Goal: Communication & Community: Participate in discussion

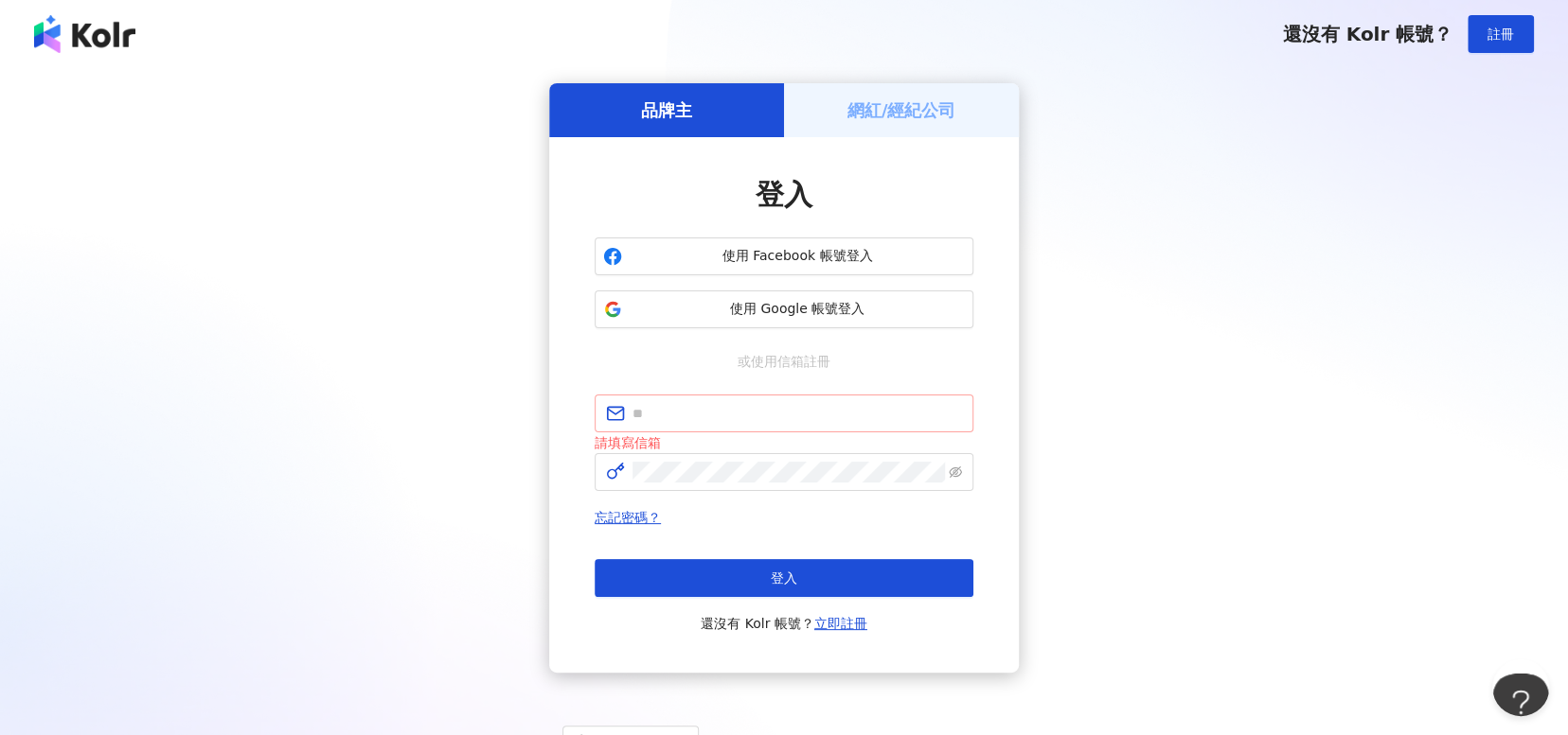
click at [741, 408] on input "text" at bounding box center [797, 413] width 329 height 20
type input "**********"
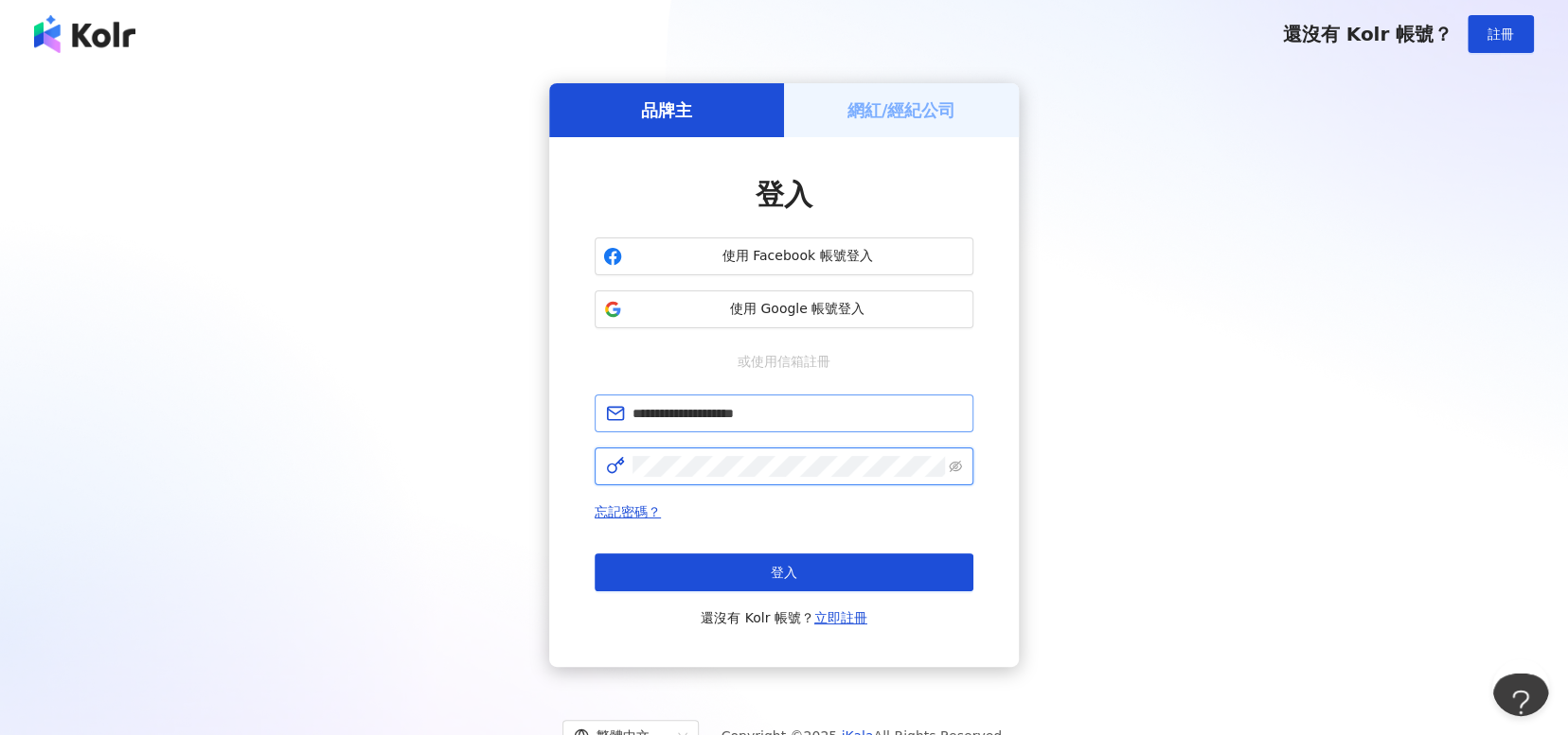
click button "登入" at bounding box center [783, 572] width 379 height 38
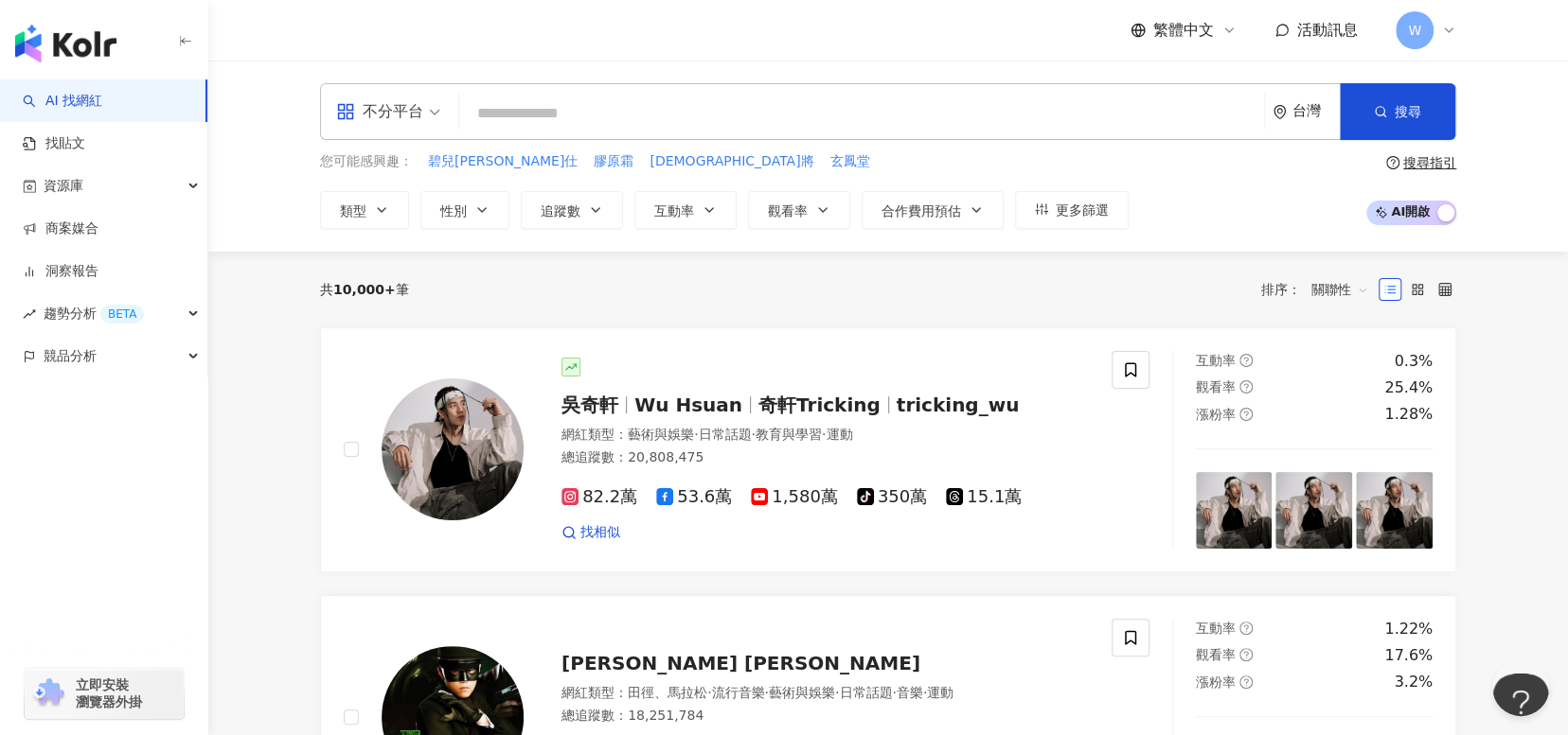
click at [1483, 163] on div "不分平台 台灣 搜尋 您可能感興趣： 碧兒泉男仕 膠原霜 神將 玄鳳堂 類型 性別 追蹤數 互動率 觀看率 合作費用預估 更多篩選 搜尋指引 AI 開啟 AI…" at bounding box center [888, 157] width 1212 height 146
click at [738, 286] on div "共 10,000+ 筆 排序： 關聯性" at bounding box center [888, 289] width 1136 height 30
click at [98, 272] on link "洞察報告" at bounding box center [60, 271] width 76 height 18
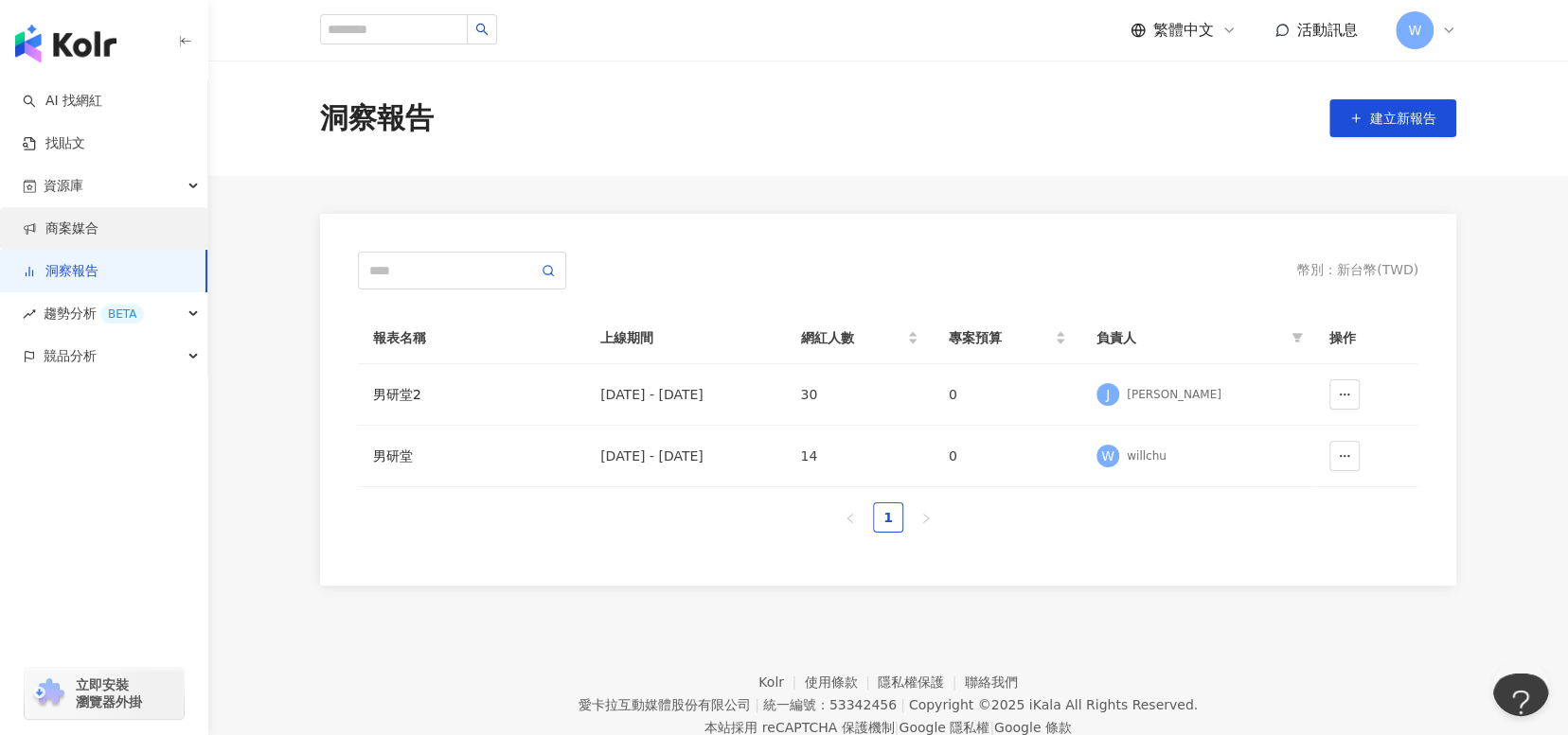
click at [53, 230] on link "商案媒合" at bounding box center [60, 228] width 76 height 18
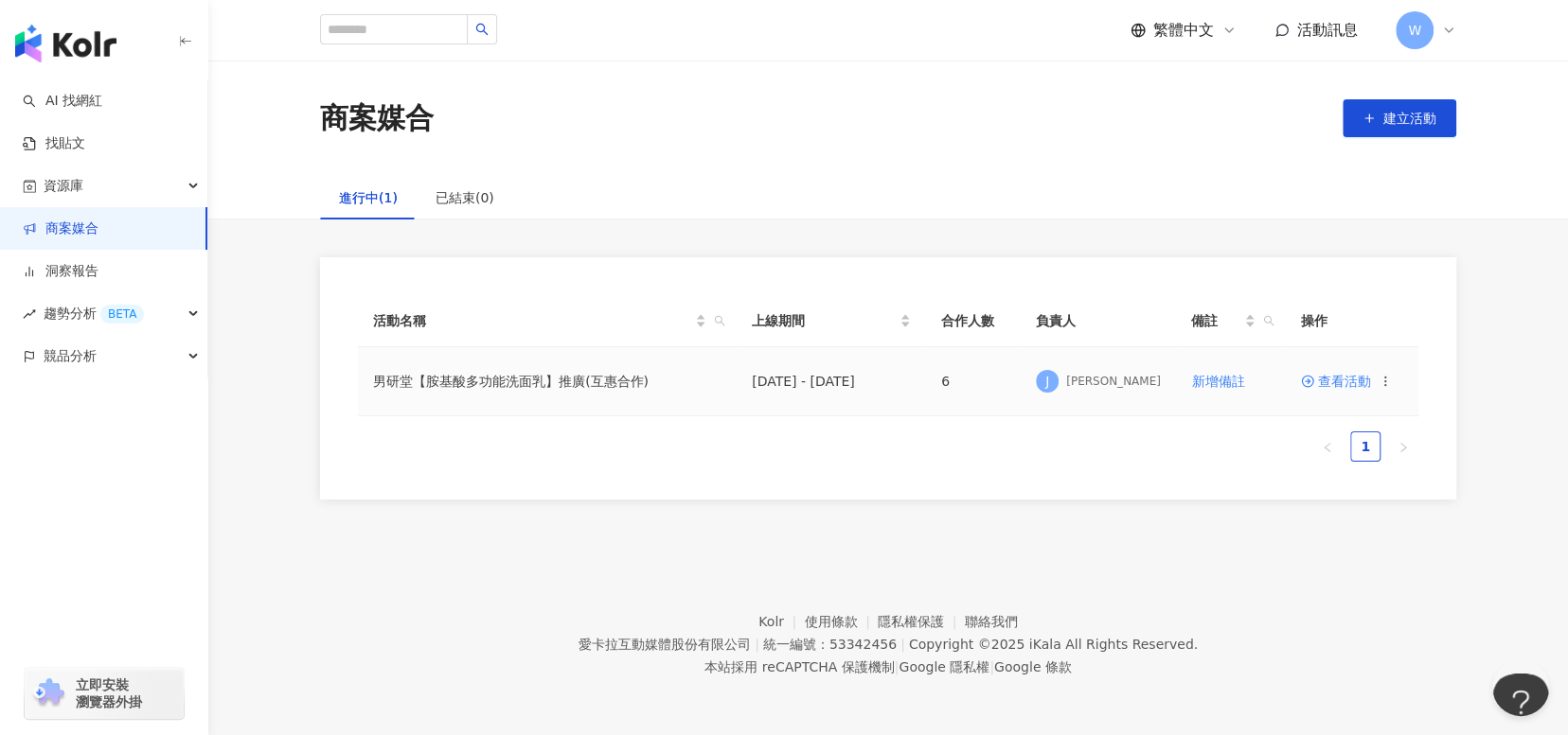
click at [1338, 388] on span "查看活動" at bounding box center [1335, 382] width 70 height 14
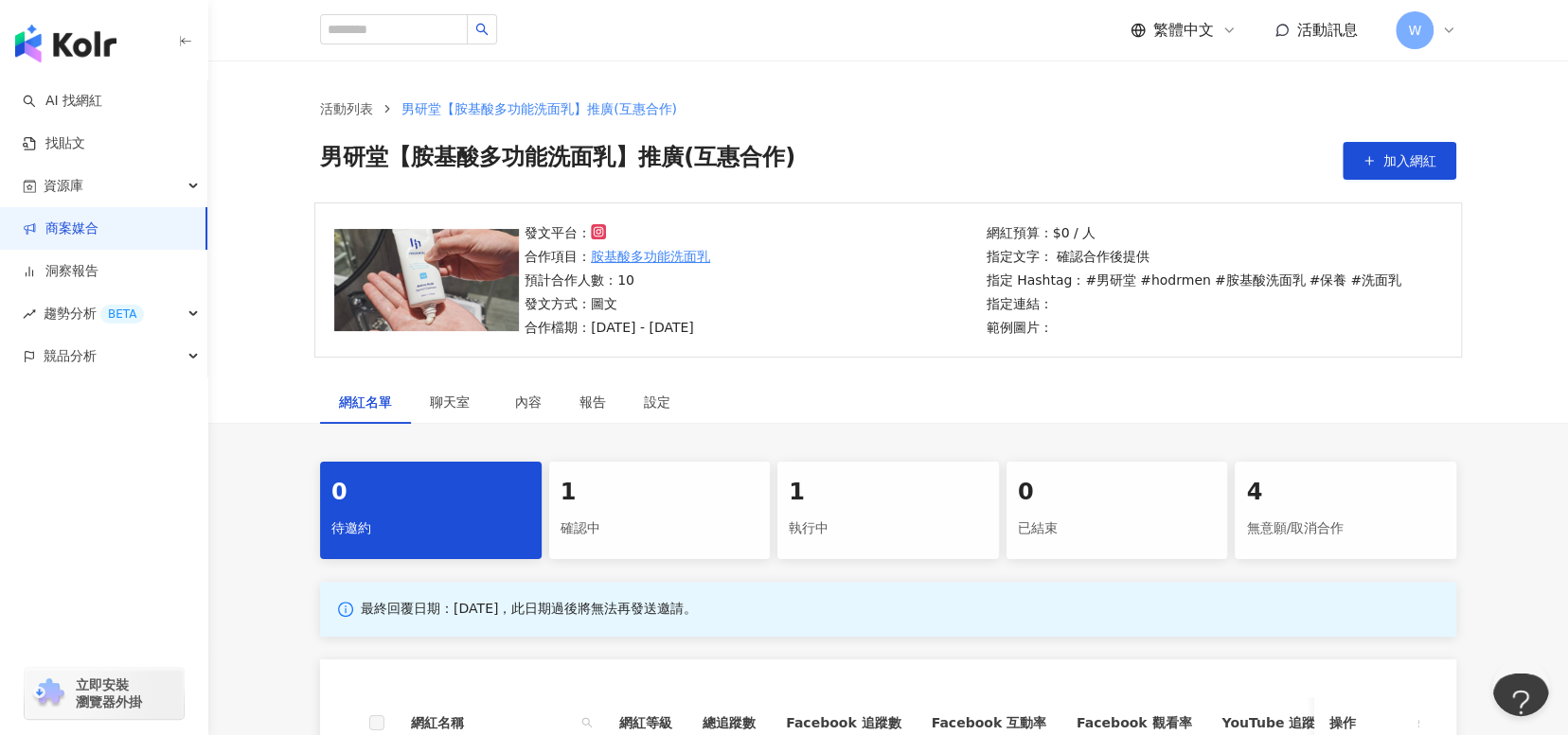
click at [857, 529] on div "執行中" at bounding box center [888, 529] width 199 height 32
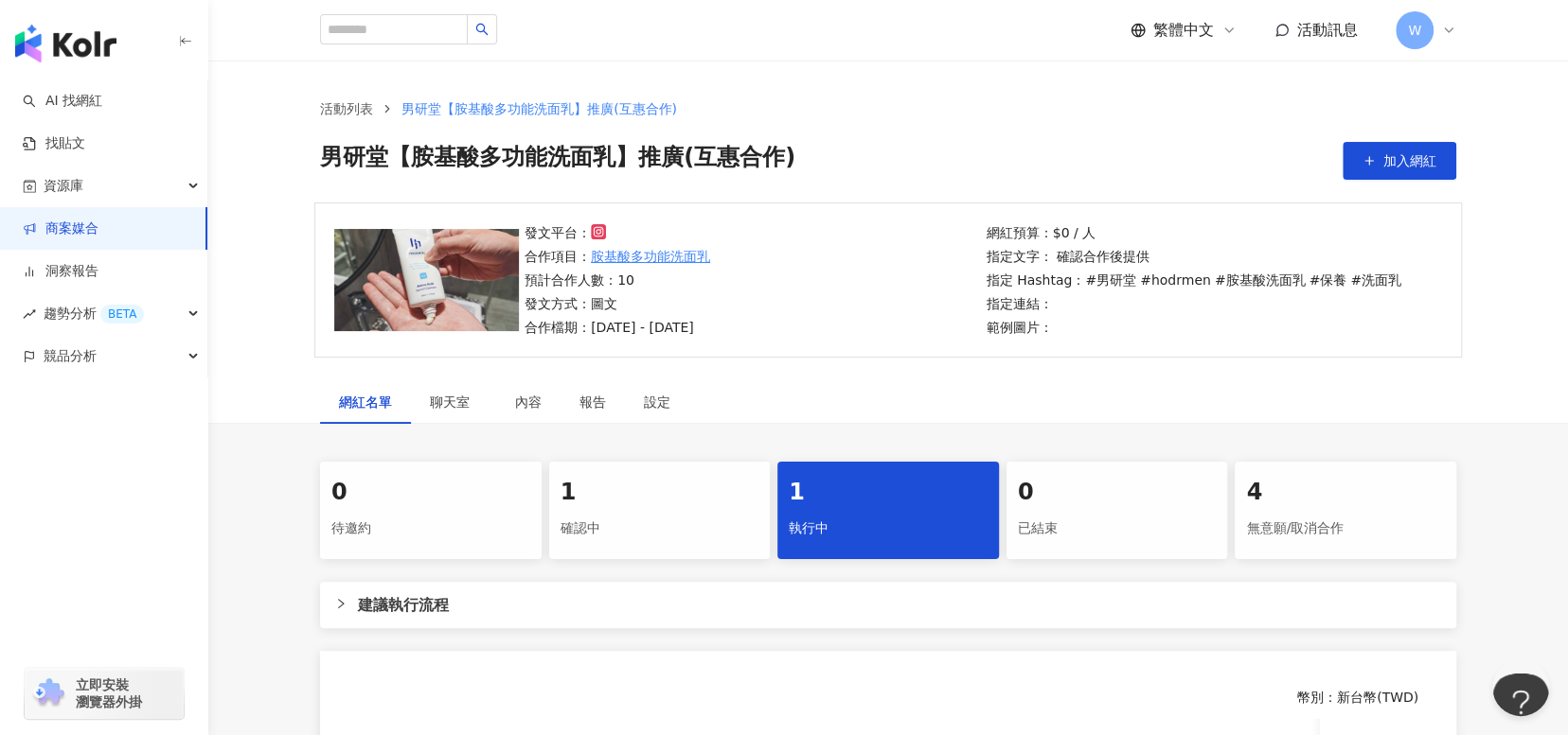
scroll to position [425, 0]
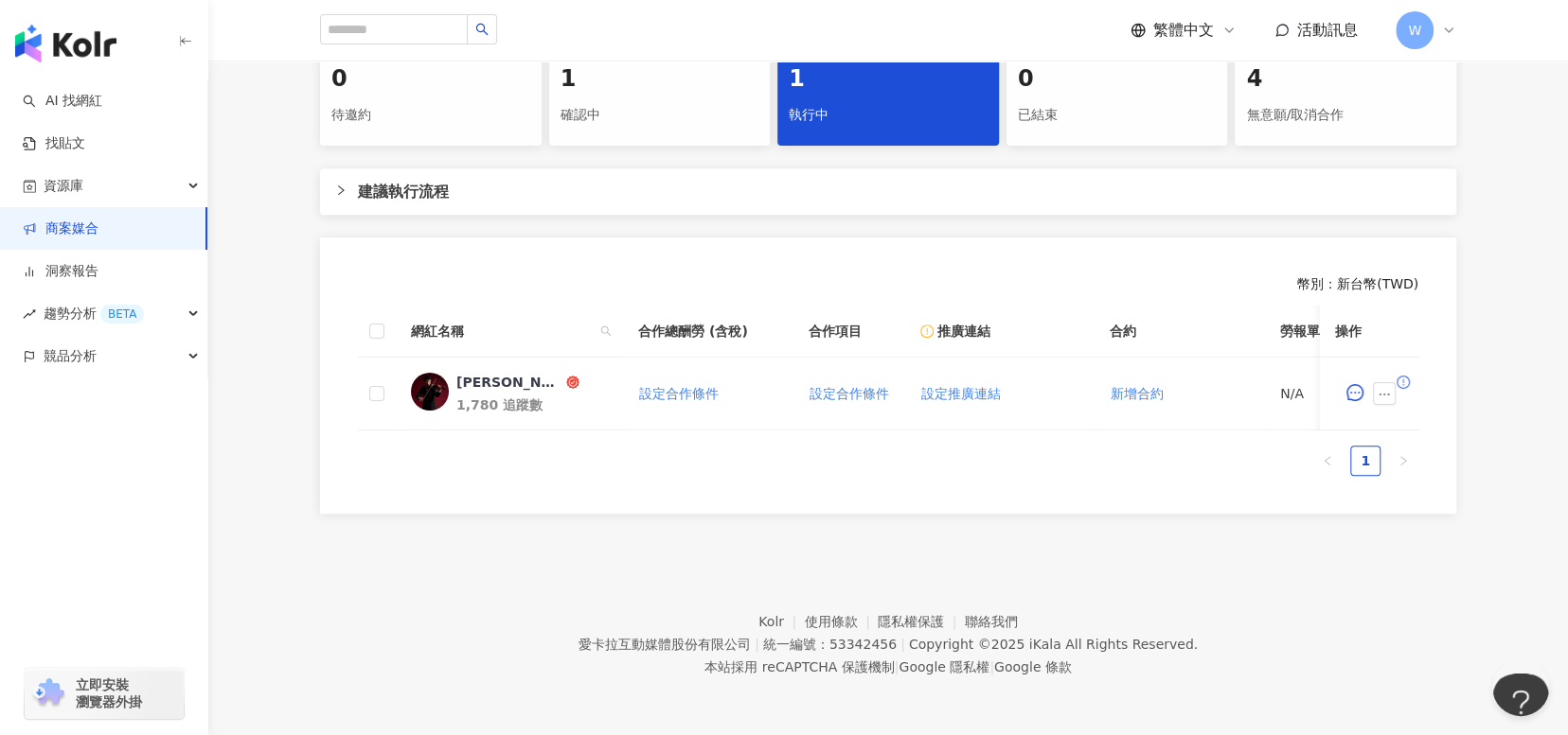
drag, startPoint x: 997, startPoint y: 470, endPoint x: 981, endPoint y: 471, distance: 16.0
click at [997, 470] on ul "1" at bounding box center [887, 460] width 1061 height 30
click at [1355, 387] on icon "message" at bounding box center [1354, 392] width 17 height 17
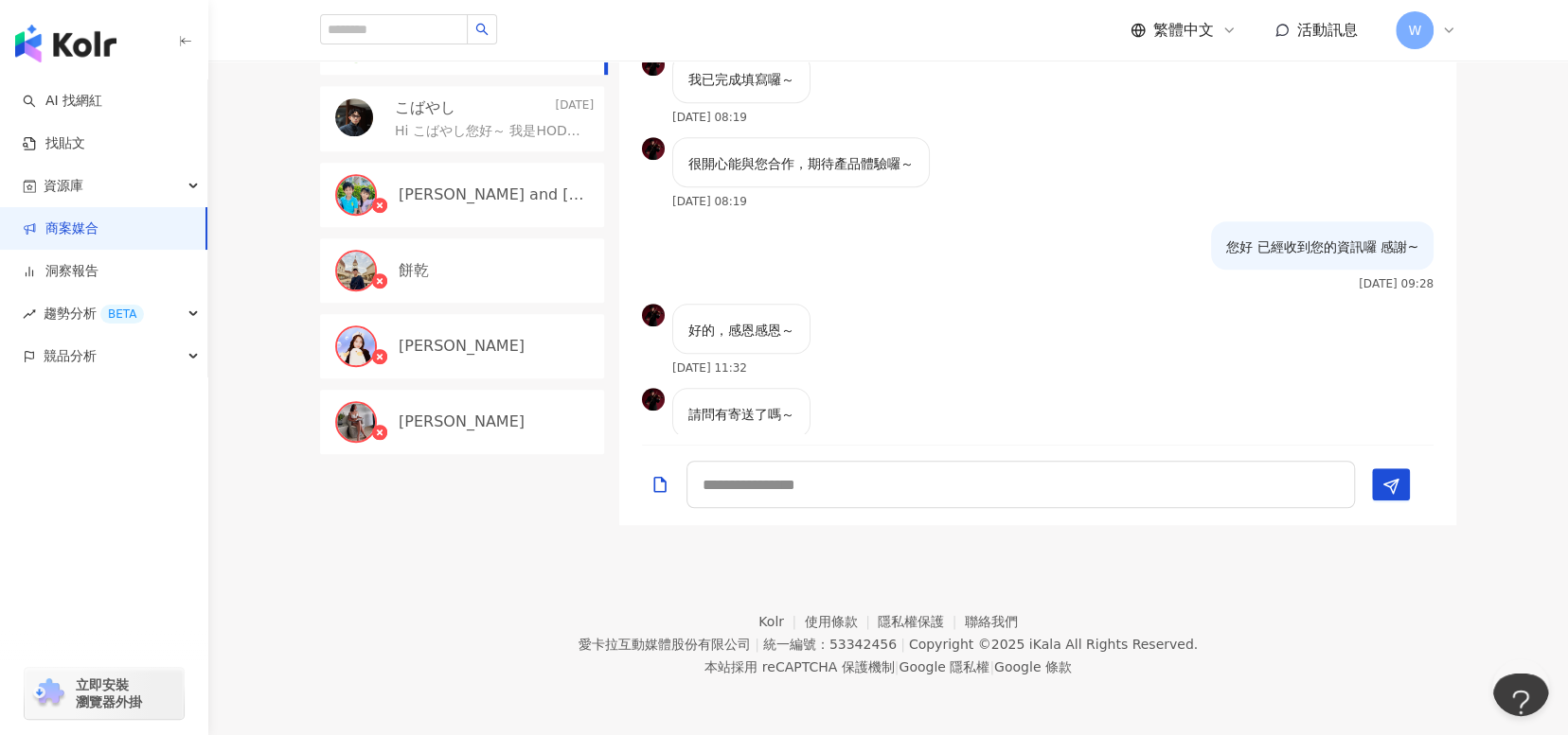
scroll to position [1030, 0]
